Goal: Task Accomplishment & Management: Manage account settings

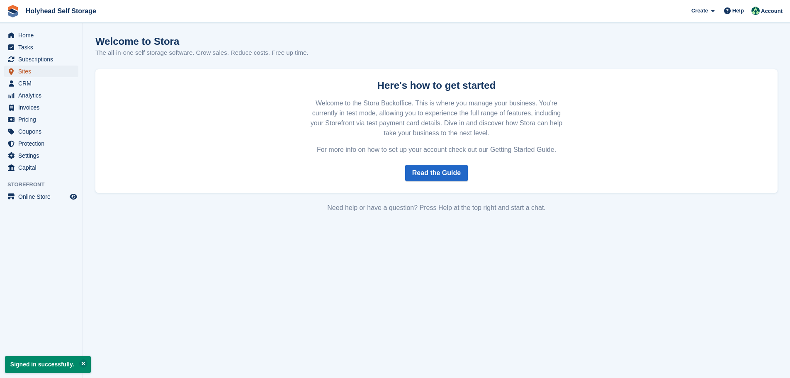
click at [49, 66] on span "Sites" at bounding box center [43, 72] width 50 height 12
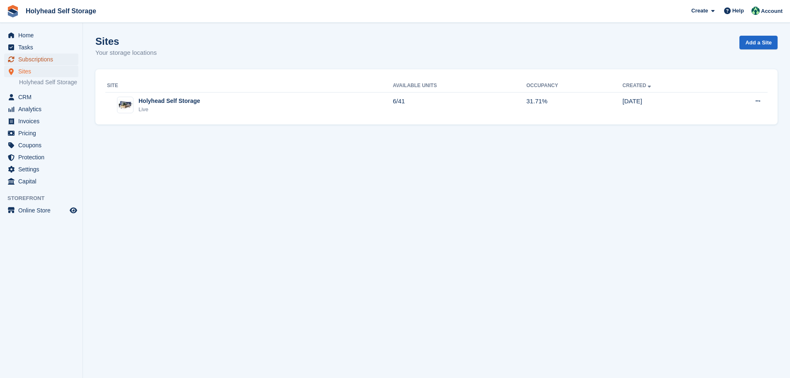
click at [42, 61] on span "Subscriptions" at bounding box center [43, 59] width 50 height 12
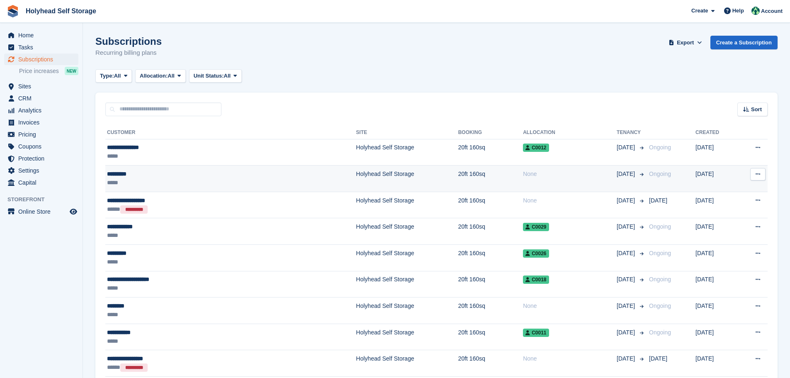
click at [124, 175] on div "*********" at bounding box center [177, 174] width 141 height 9
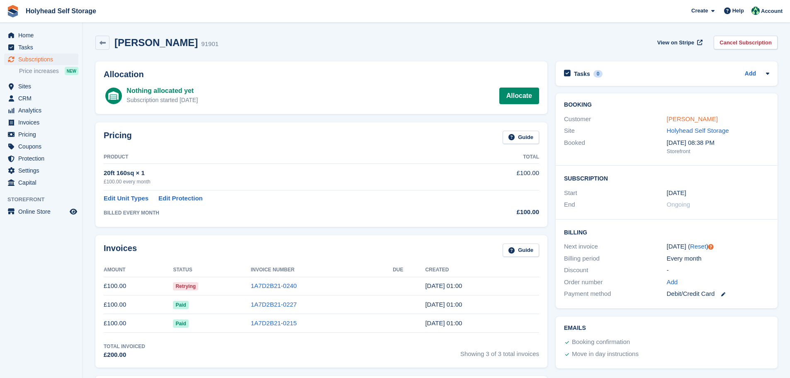
click at [677, 121] on link "Leah Dunn" at bounding box center [692, 118] width 51 height 7
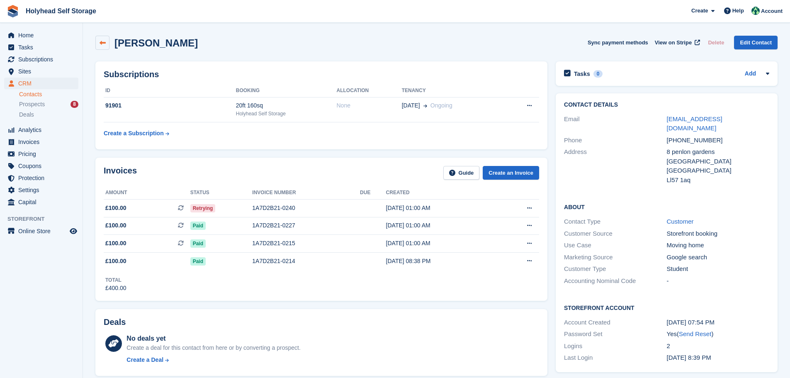
click at [102, 41] on icon at bounding box center [103, 43] width 6 height 6
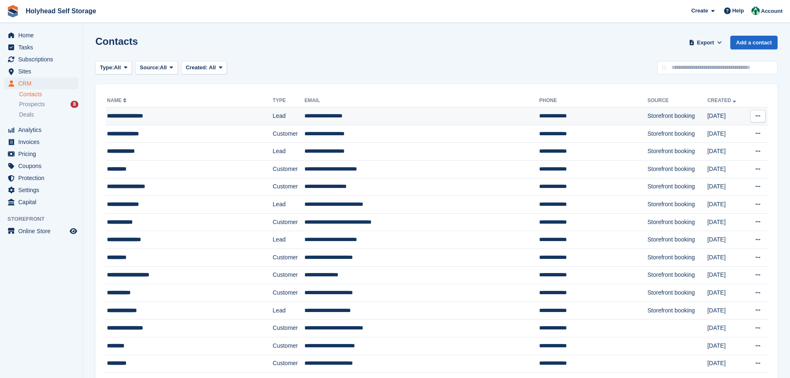
click at [127, 117] on div "**********" at bounding box center [172, 116] width 131 height 9
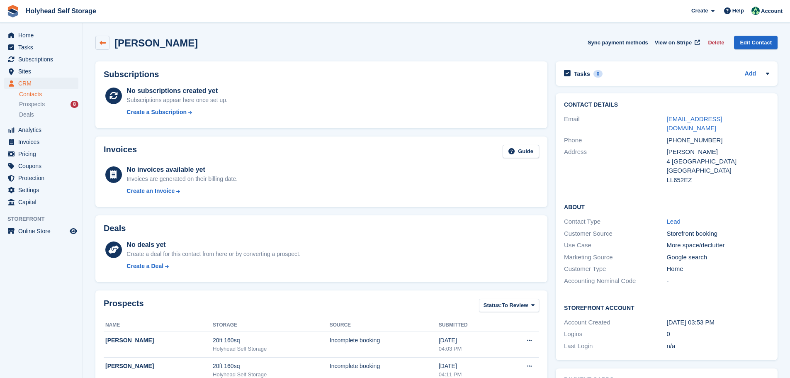
click at [104, 41] on icon at bounding box center [103, 43] width 6 height 6
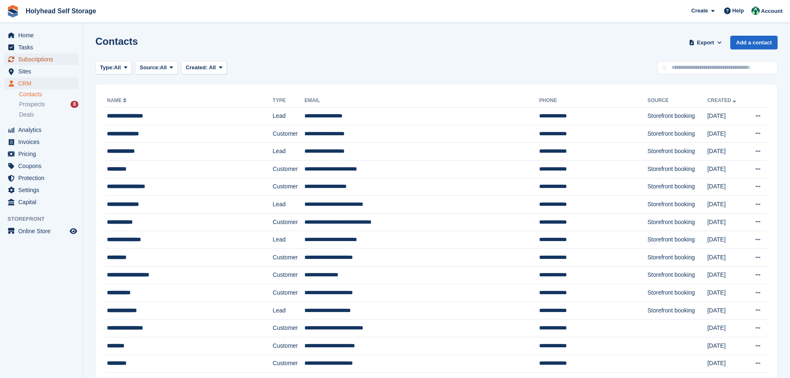
click at [20, 57] on span "Subscriptions" at bounding box center [43, 59] width 50 height 12
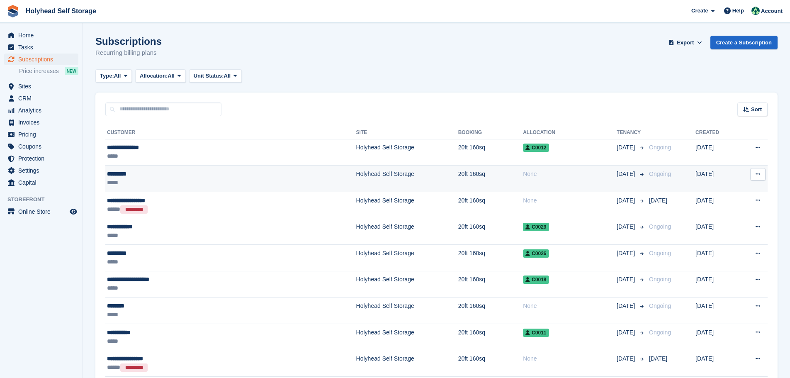
click at [125, 173] on div "*********" at bounding box center [177, 174] width 141 height 9
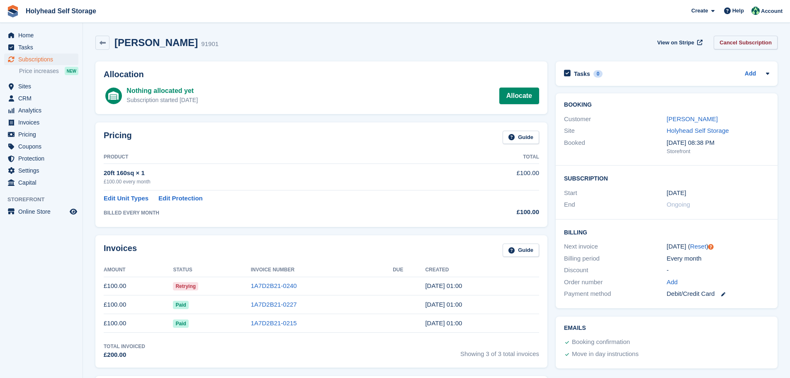
click at [739, 44] on link "Cancel Subscription" at bounding box center [746, 43] width 64 height 14
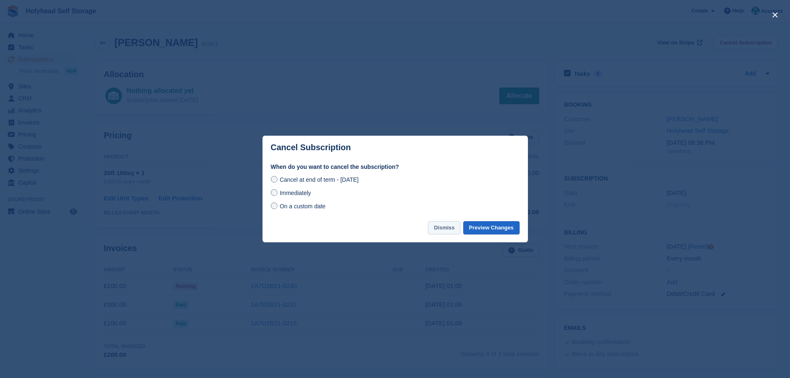
click at [446, 230] on button "Dismiss" at bounding box center [444, 228] width 32 height 14
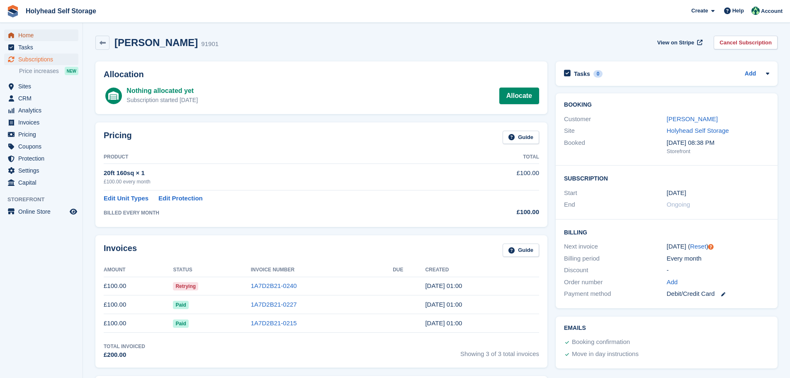
click at [24, 32] on span "Home" at bounding box center [43, 35] width 50 height 12
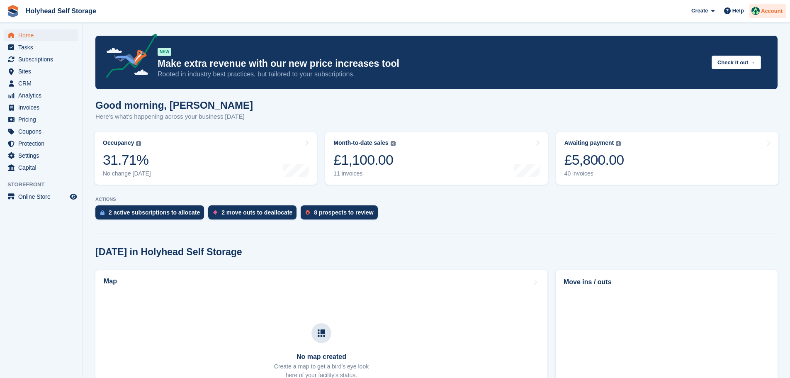
click at [778, 14] on span "Account" at bounding box center [772, 11] width 22 height 8
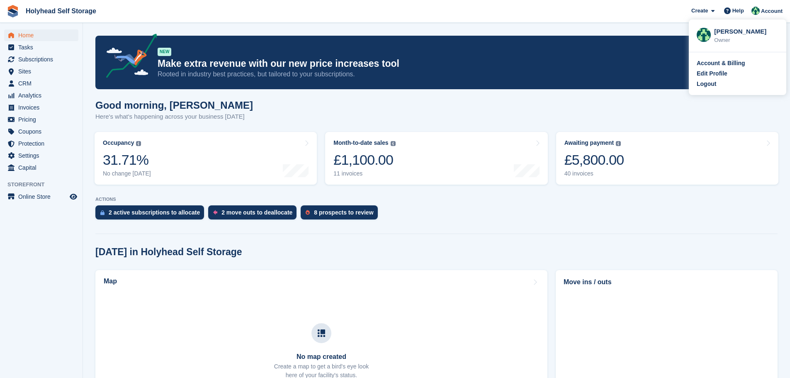
click at [727, 34] on div "[PERSON_NAME]" at bounding box center [746, 30] width 64 height 7
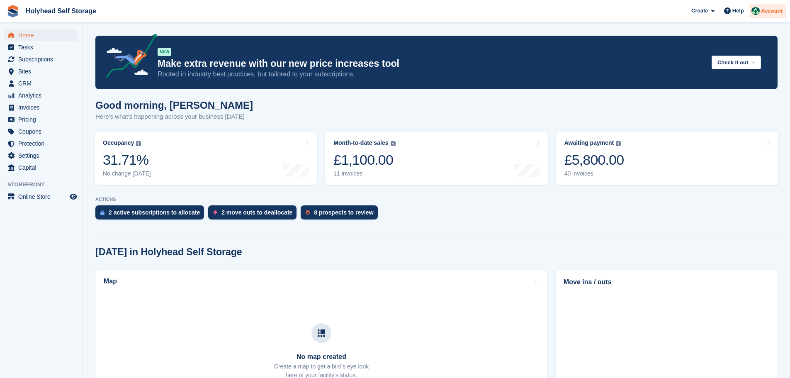
click at [768, 11] on span "Account" at bounding box center [772, 11] width 22 height 8
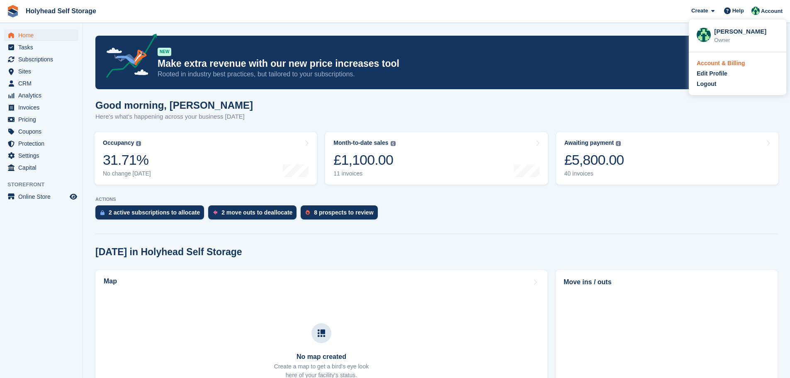
click at [717, 64] on div "Account & Billing" at bounding box center [721, 63] width 49 height 9
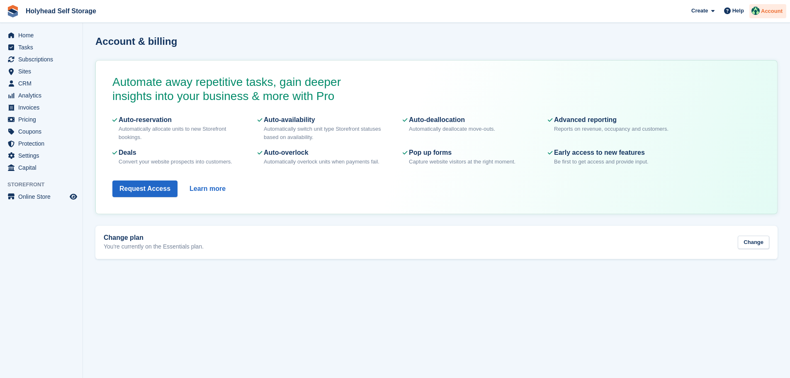
click at [778, 15] on span "Account" at bounding box center [772, 11] width 22 height 8
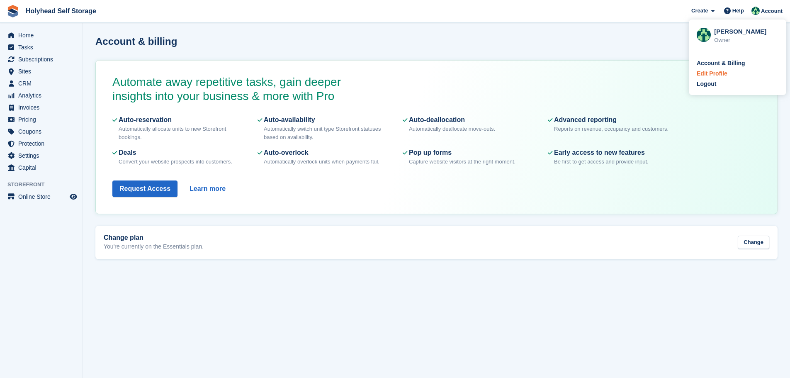
click at [717, 73] on div "Edit Profile" at bounding box center [712, 73] width 31 height 9
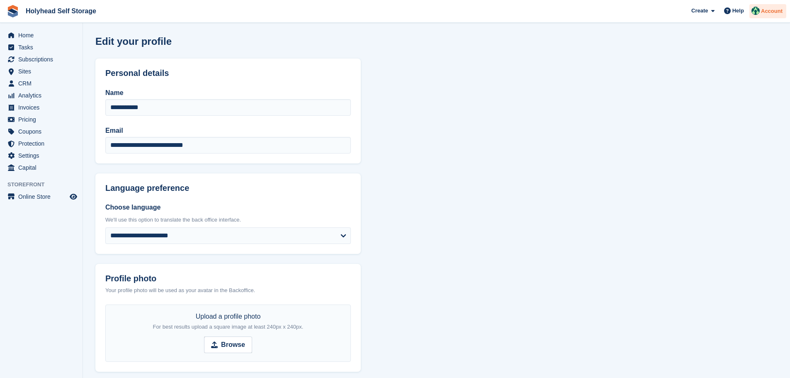
click at [762, 17] on div "Account" at bounding box center [767, 11] width 37 height 15
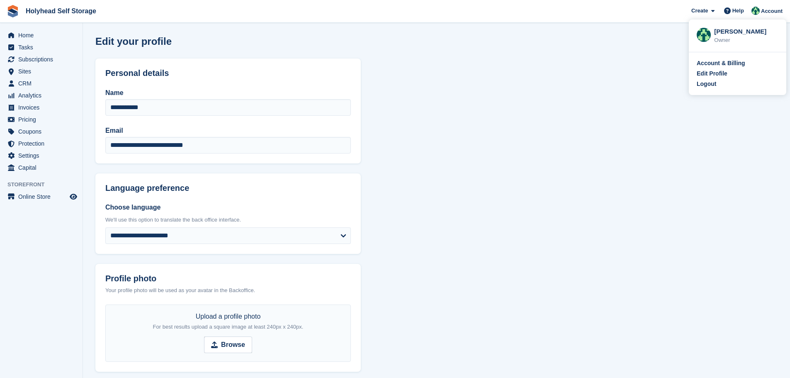
click at [705, 35] on img at bounding box center [704, 35] width 14 height 14
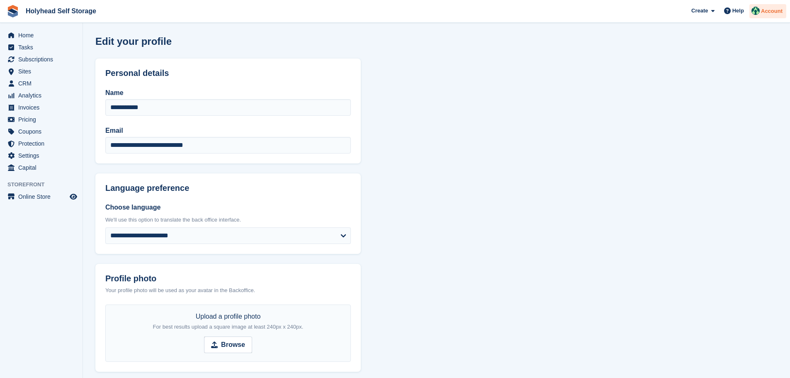
click at [774, 11] on span "Account" at bounding box center [772, 11] width 22 height 8
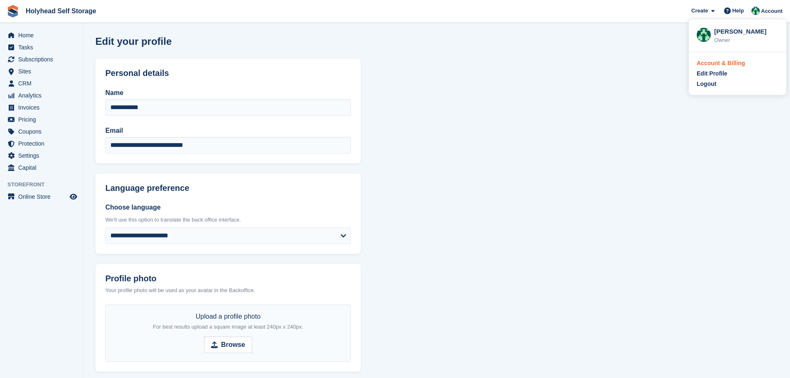
click at [703, 66] on div "Account & Billing" at bounding box center [721, 63] width 49 height 9
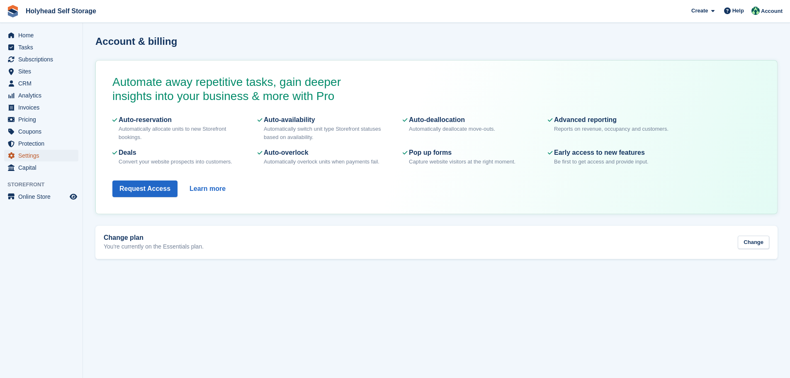
click at [26, 158] on span "Settings" at bounding box center [43, 156] width 50 height 12
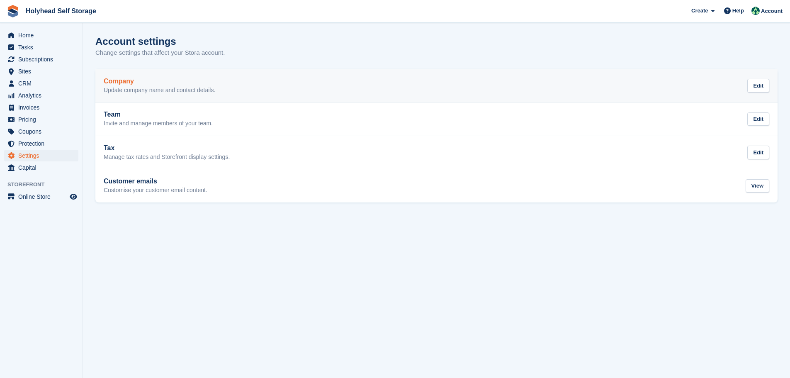
click at [129, 81] on h2 "Company" at bounding box center [160, 81] width 112 height 7
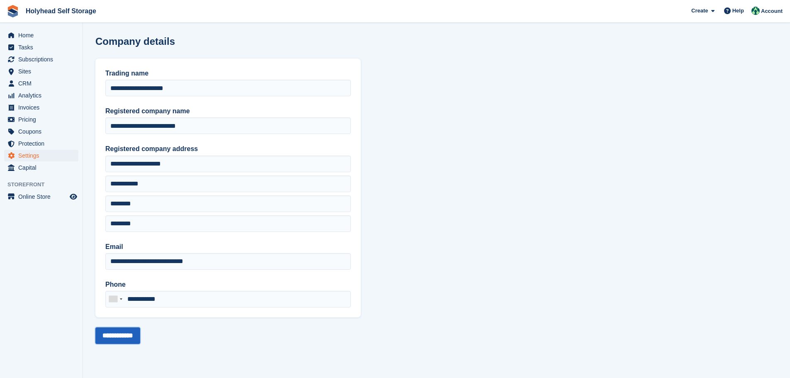
click at [134, 335] on input "**********" at bounding box center [117, 335] width 45 height 17
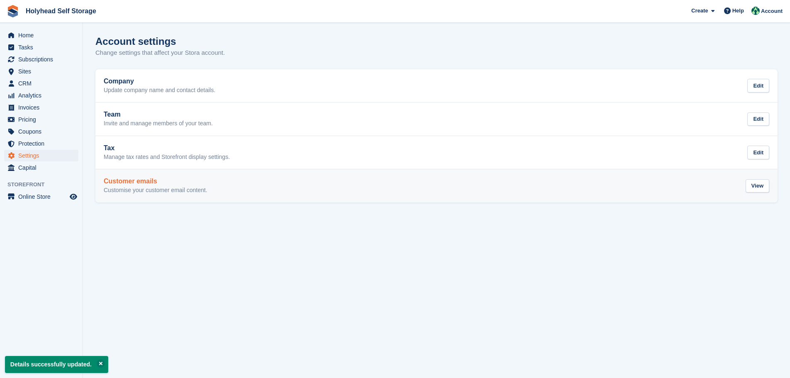
click at [122, 181] on h2 "Customer emails" at bounding box center [156, 180] width 104 height 7
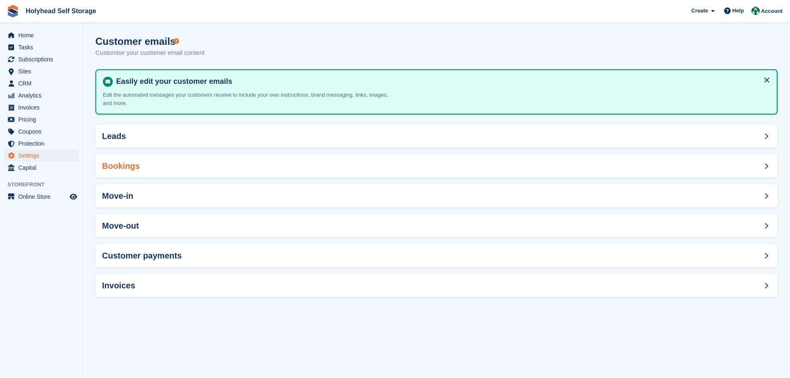
click at [116, 165] on h2 "Bookings" at bounding box center [121, 166] width 38 height 10
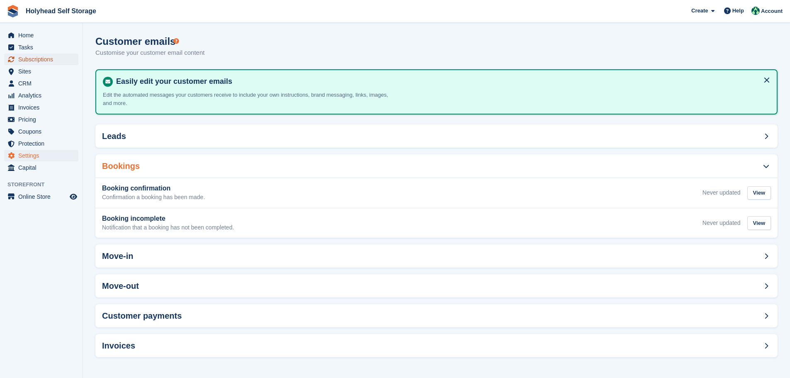
click at [25, 56] on span "Subscriptions" at bounding box center [43, 59] width 50 height 12
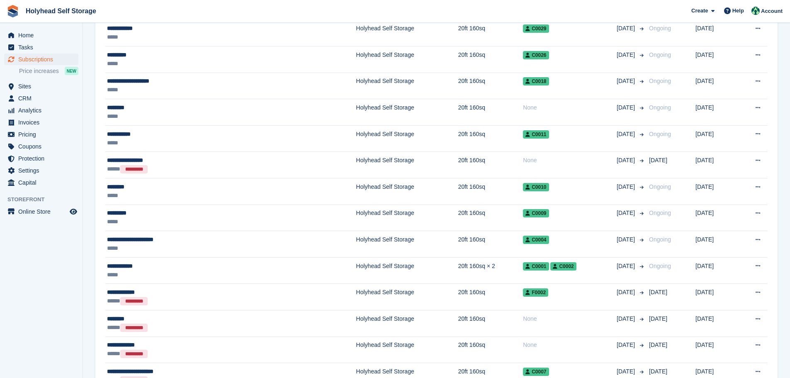
scroll to position [277, 0]
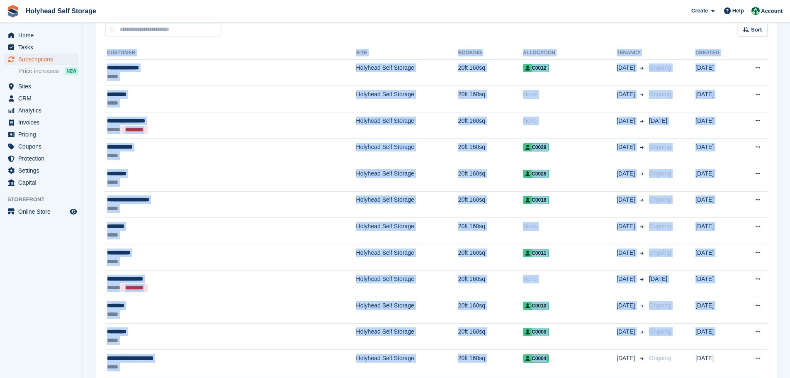
scroll to position [277, 0]
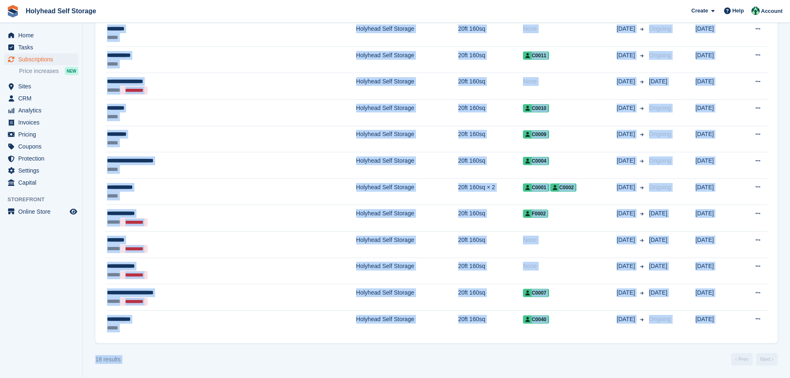
drag, startPoint x: 107, startPoint y: 124, endPoint x: 511, endPoint y: 391, distance: 484.2
click at [480, 356] on div "18 results ‹ Prev Next ›" at bounding box center [436, 359] width 682 height 12
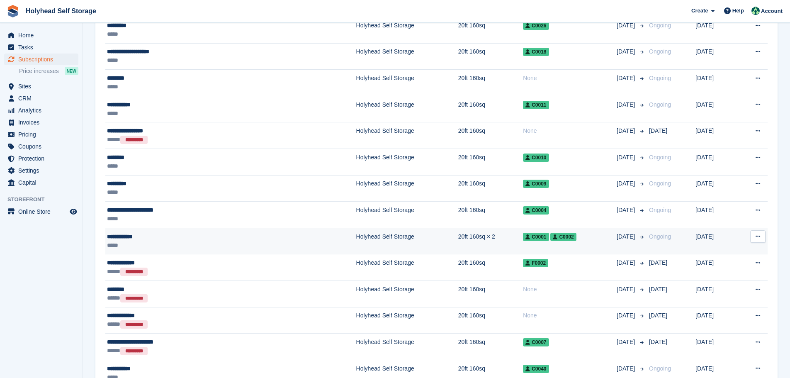
scroll to position [70, 0]
